Goal: Navigation & Orientation: Understand site structure

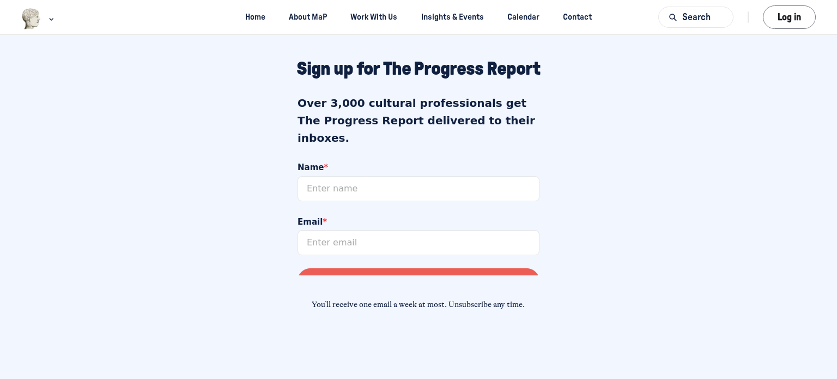
scroll to position [1047, 0]
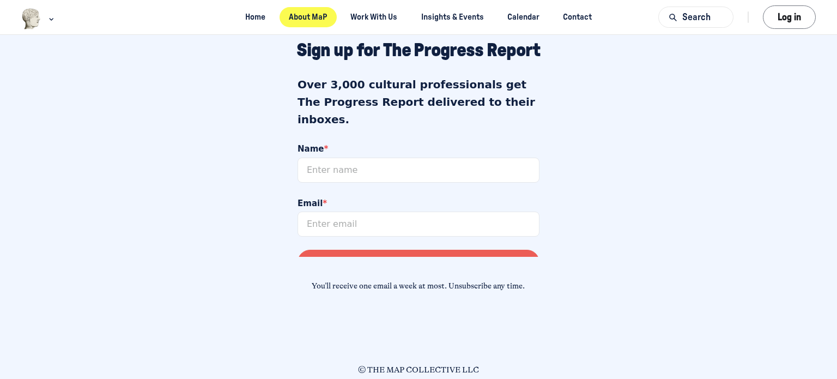
click at [315, 16] on link "About MaP" at bounding box center [308, 17] width 57 height 20
click at [301, 14] on link "About MaP" at bounding box center [308, 17] width 57 height 20
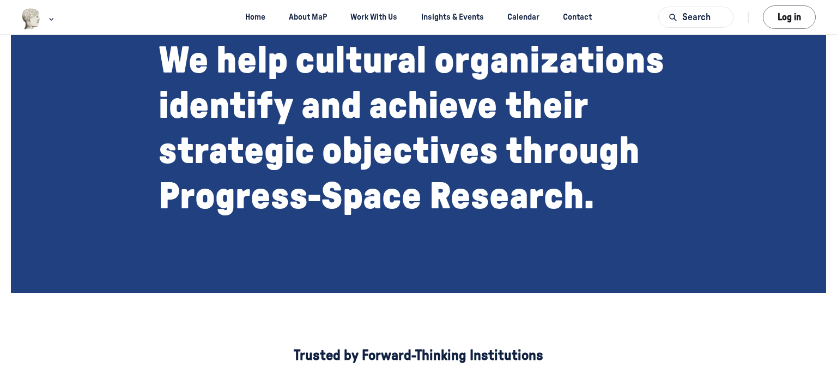
scroll to position [448, 0]
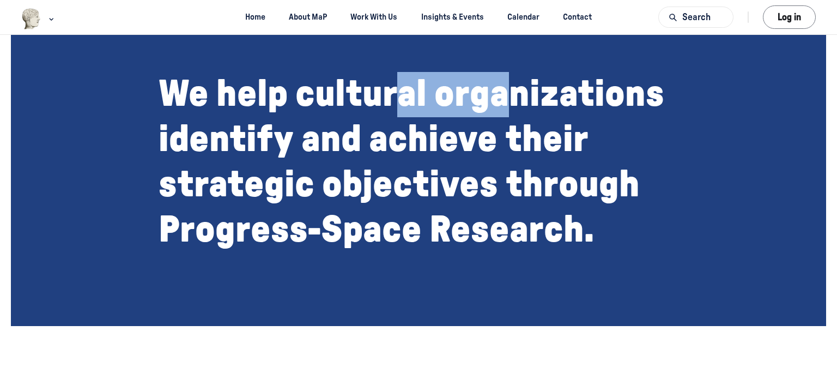
drag, startPoint x: 483, startPoint y: 98, endPoint x: 496, endPoint y: 100, distance: 13.8
click at [504, 100] on p "We help cultural organizations identify and achieve their strategic objectives …" at bounding box center [419, 162] width 520 height 181
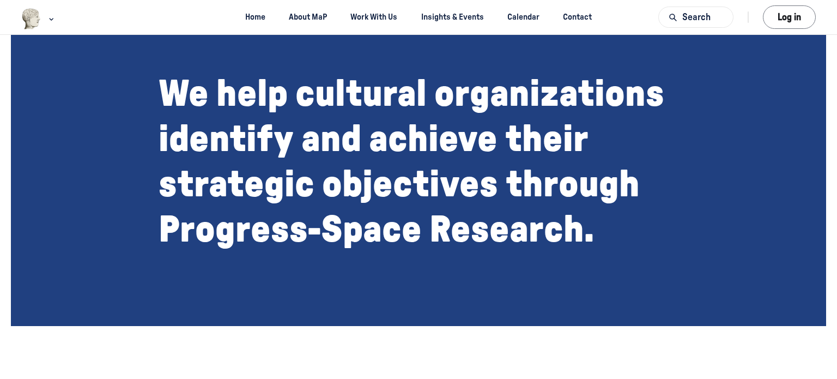
click at [461, 142] on p "We help cultural organizations identify and achieve their strategic objectives …" at bounding box center [419, 162] width 520 height 181
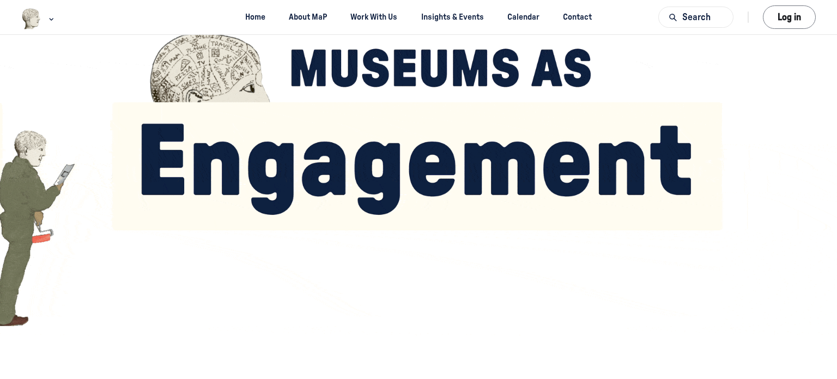
scroll to position [272, 0]
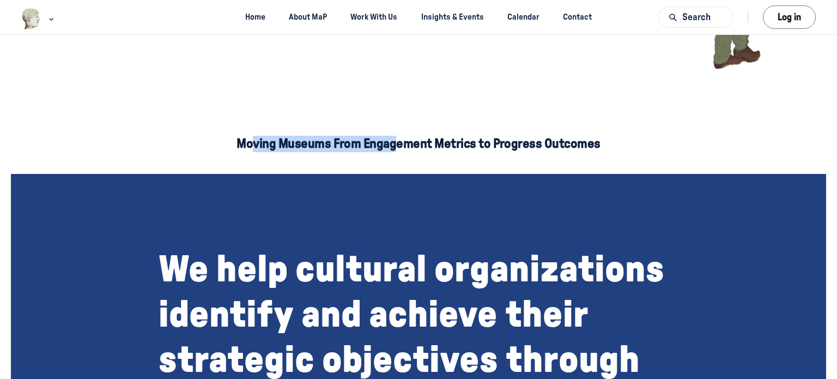
drag, startPoint x: 336, startPoint y: 143, endPoint x: 393, endPoint y: 149, distance: 57.5
click at [393, 149] on div "Moving Museums From Engagement Metrics to Progress Outcomes" at bounding box center [418, 144] width 793 height 38
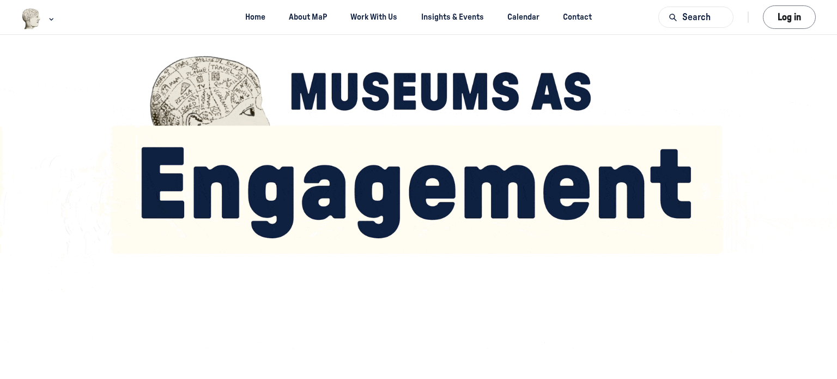
scroll to position [0, 0]
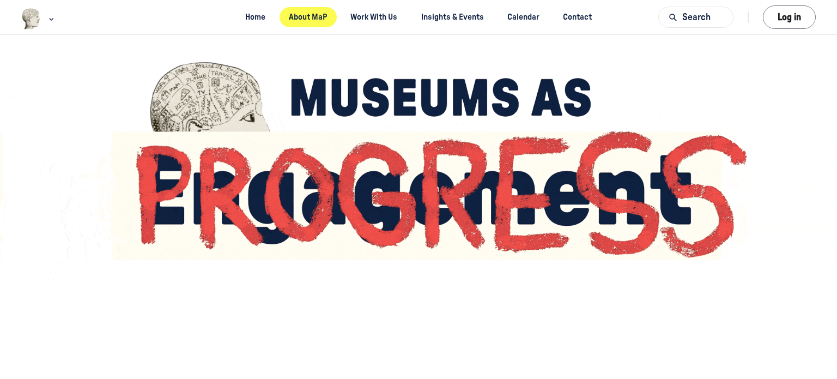
click at [290, 18] on link "About MaP" at bounding box center [308, 17] width 57 height 20
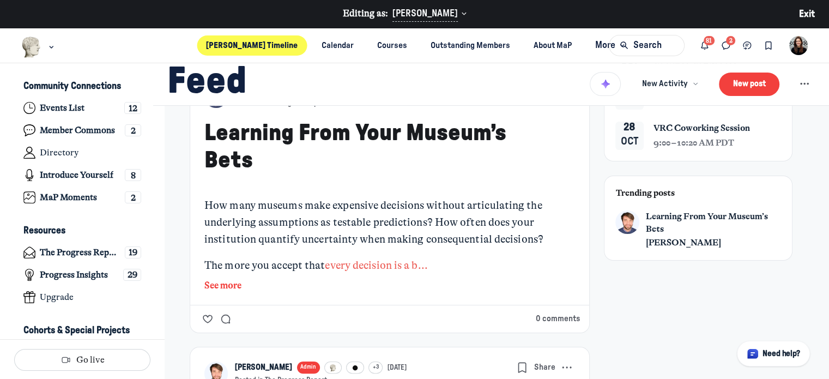
scroll to position [218, 0]
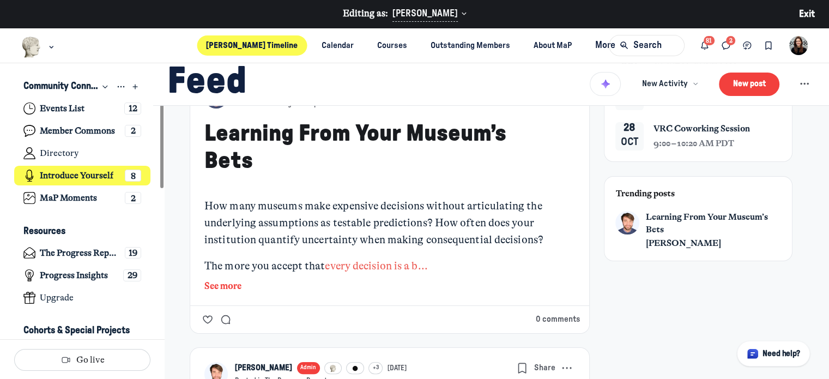
click at [83, 173] on h4 "Introduce Yourself" at bounding box center [77, 175] width 74 height 11
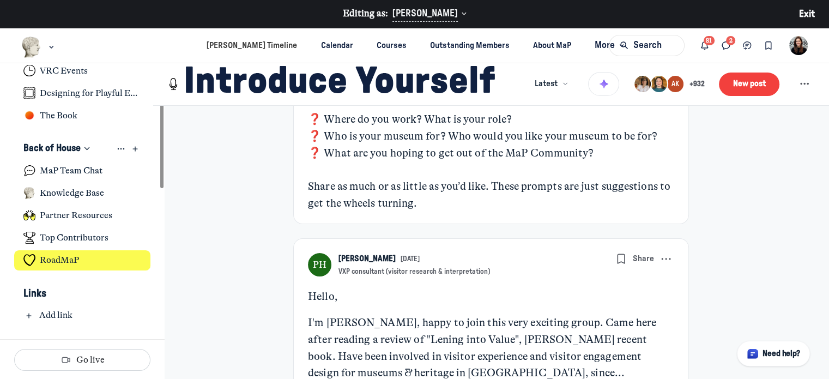
scroll to position [349, 0]
click at [84, 257] on link "RoadMaP" at bounding box center [82, 260] width 137 height 20
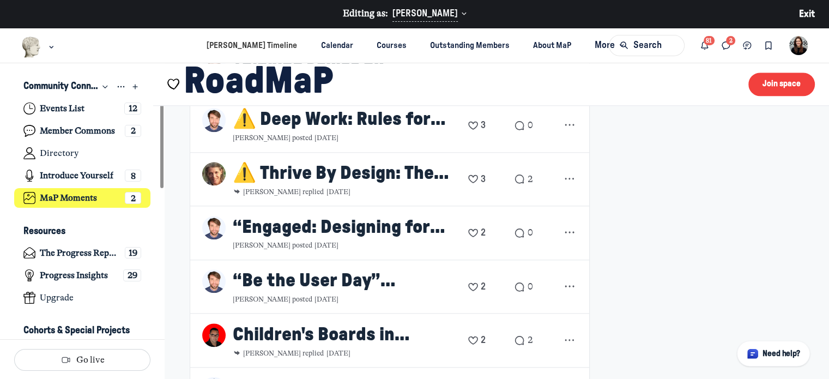
click at [77, 197] on h4 "MaP Moments" at bounding box center [68, 197] width 57 height 11
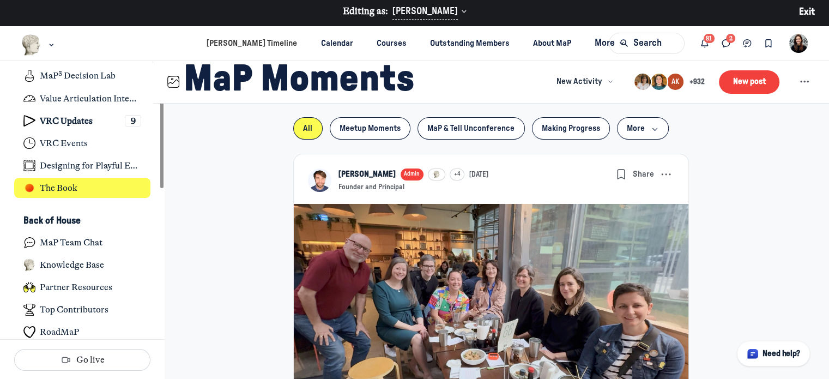
scroll to position [272, 0]
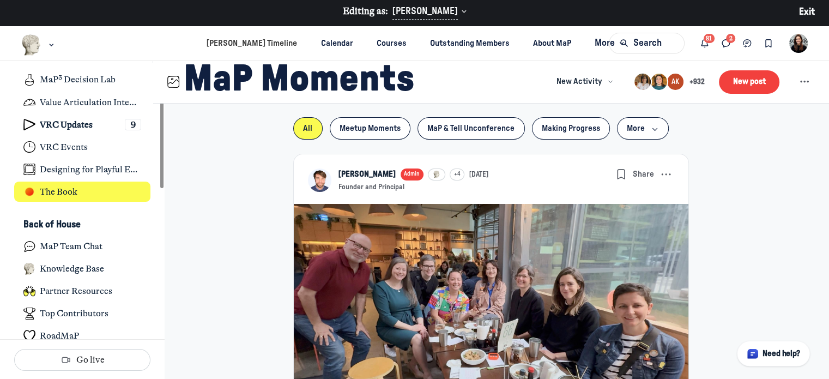
click at [85, 193] on link "The Book" at bounding box center [82, 191] width 137 height 20
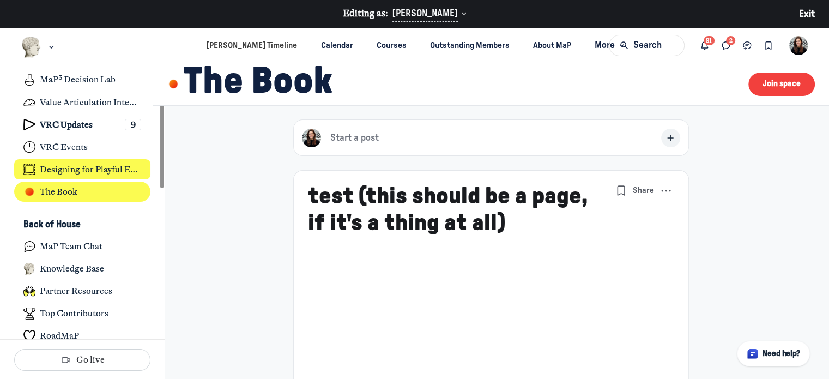
click at [52, 165] on h4 "Designing for Playful Engagement" at bounding box center [90, 169] width 101 height 11
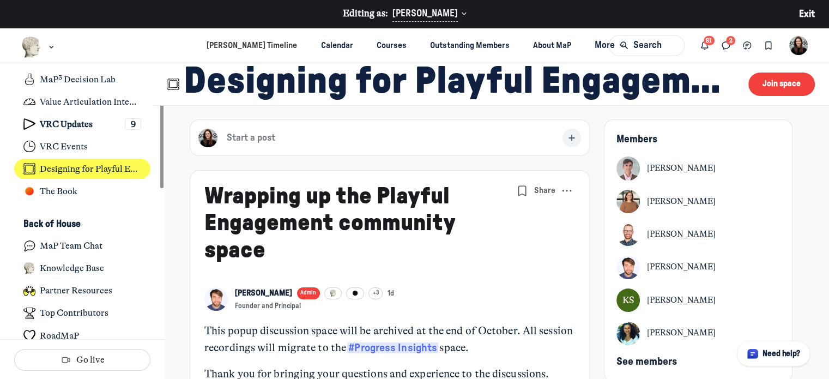
type media-captions-menu "cc:en:Default"
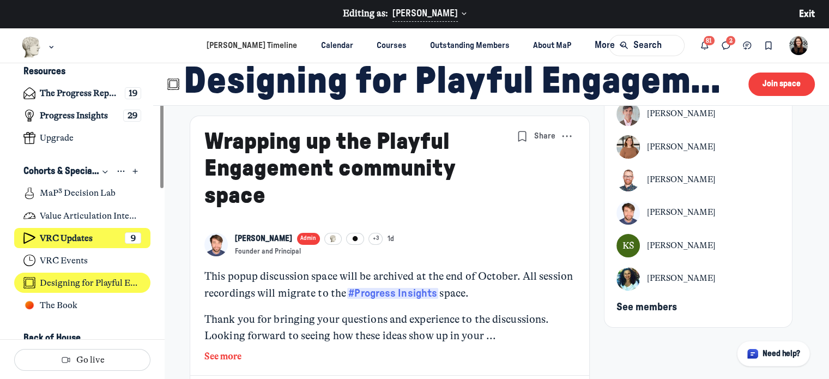
scroll to position [131, 0]
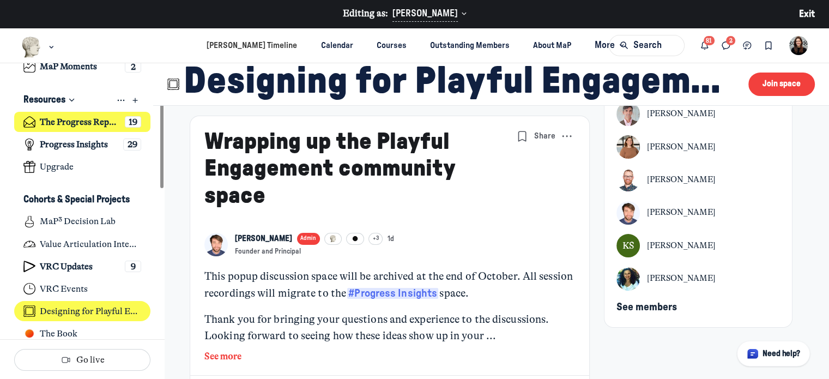
click at [84, 122] on h4 "The Progress Report" at bounding box center [80, 122] width 80 height 11
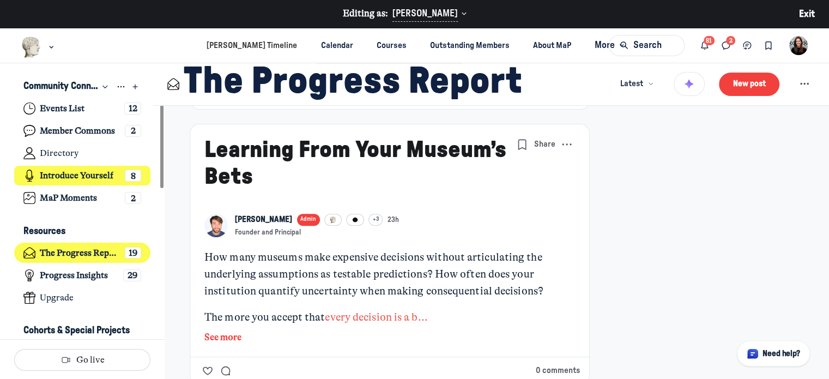
click at [95, 180] on h4 "Introduce Yourself" at bounding box center [77, 175] width 74 height 11
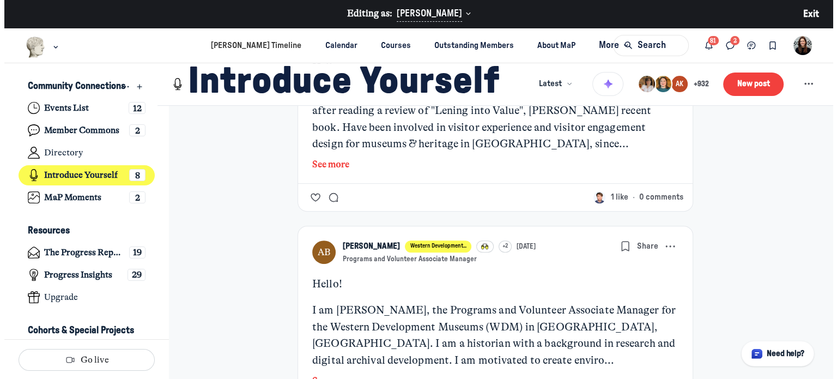
scroll to position [490, 0]
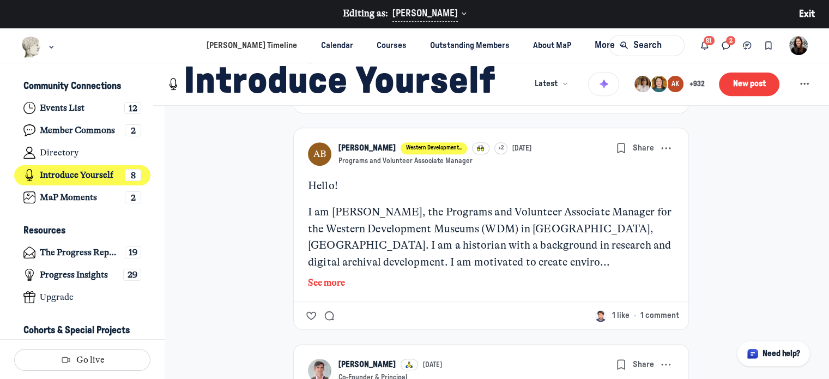
click at [324, 278] on button "See more" at bounding box center [491, 283] width 366 height 14
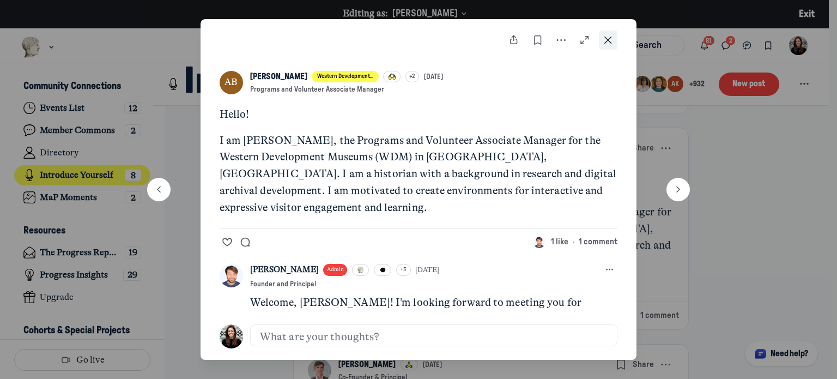
click at [608, 42] on icon "Close post" at bounding box center [608, 40] width 11 height 12
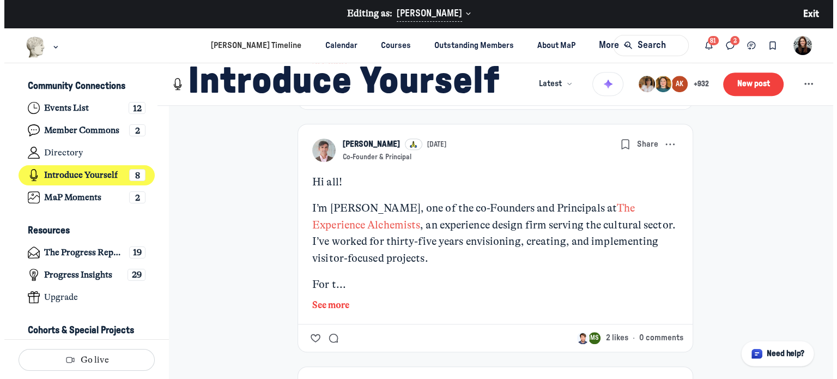
scroll to position [708, 0]
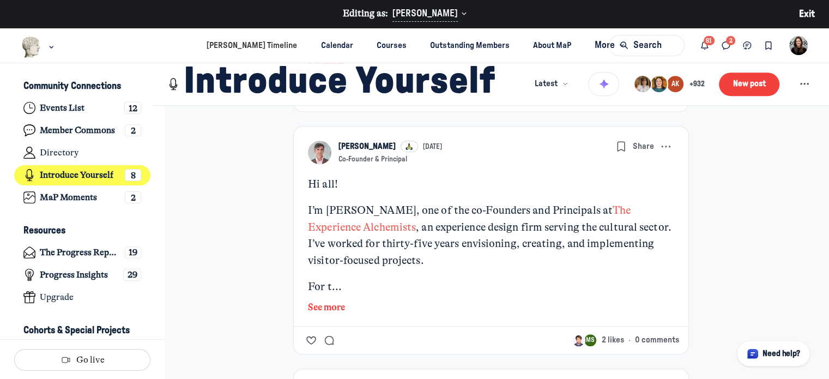
click at [329, 305] on button "See more" at bounding box center [491, 307] width 366 height 14
